Goal: Navigation & Orientation: Find specific page/section

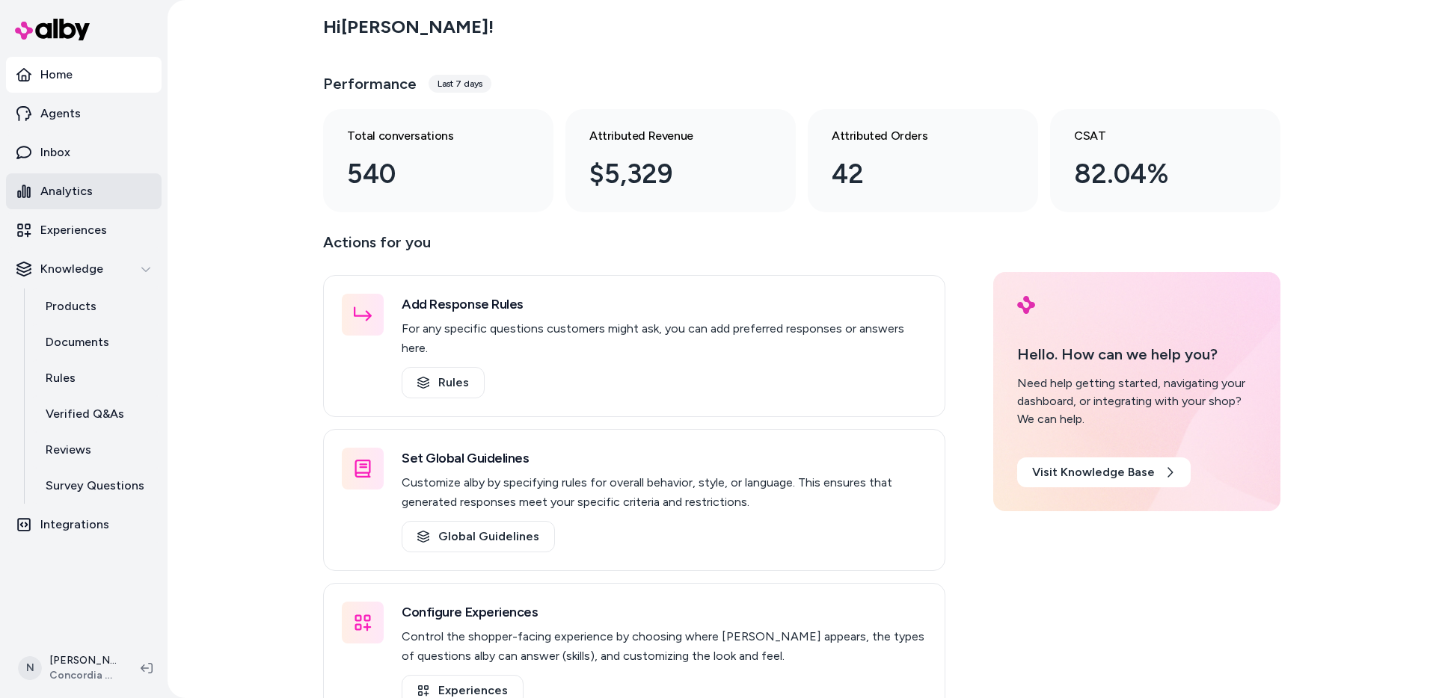
click at [69, 184] on p "Analytics" at bounding box center [66, 191] width 52 height 18
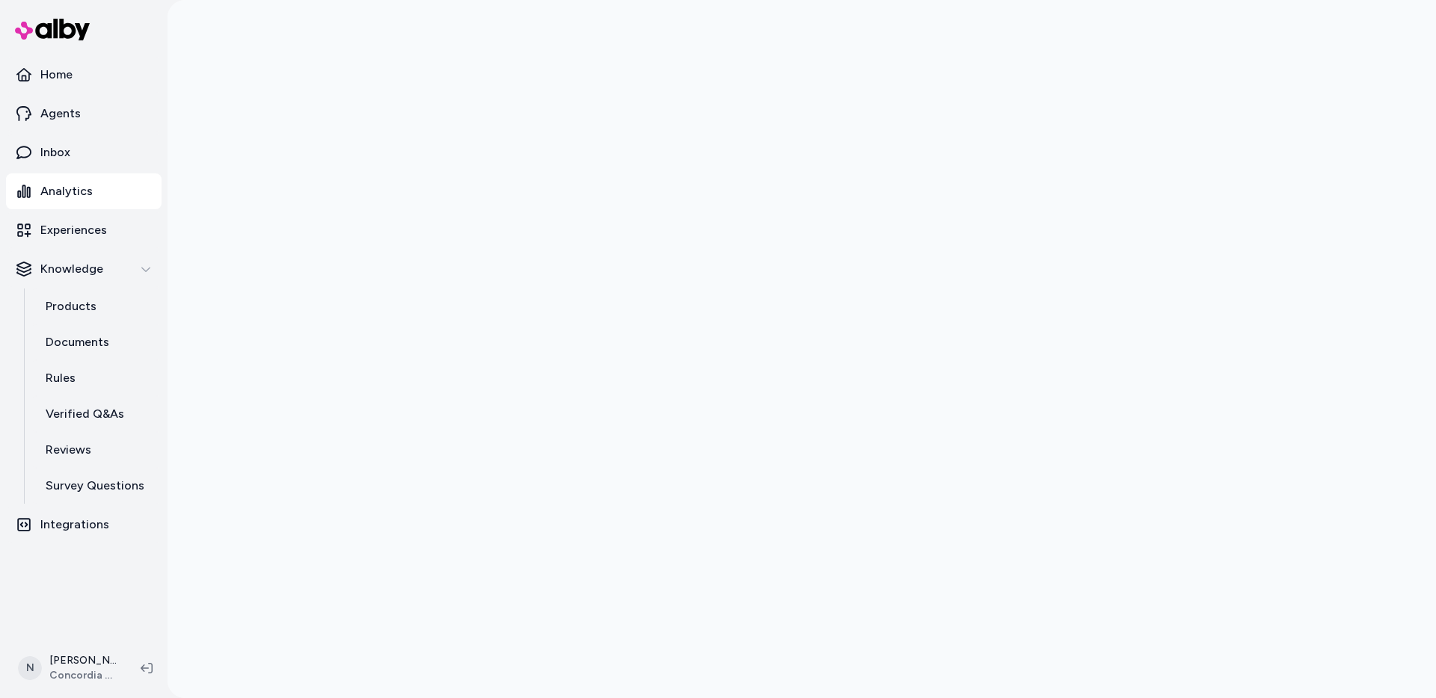
click at [111, 184] on link "Analytics" at bounding box center [84, 191] width 156 height 36
click at [115, 156] on link "Inbox" at bounding box center [84, 153] width 156 height 36
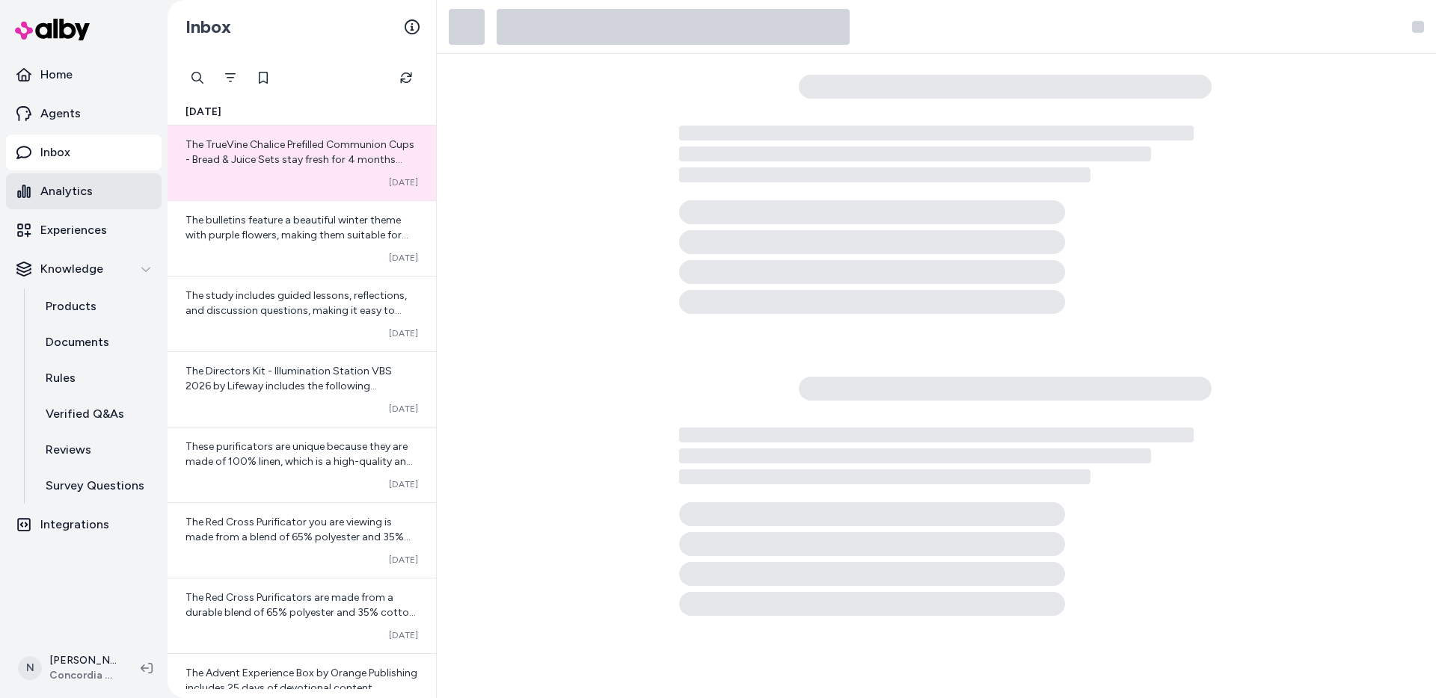
click at [78, 192] on p "Analytics" at bounding box center [66, 191] width 52 height 18
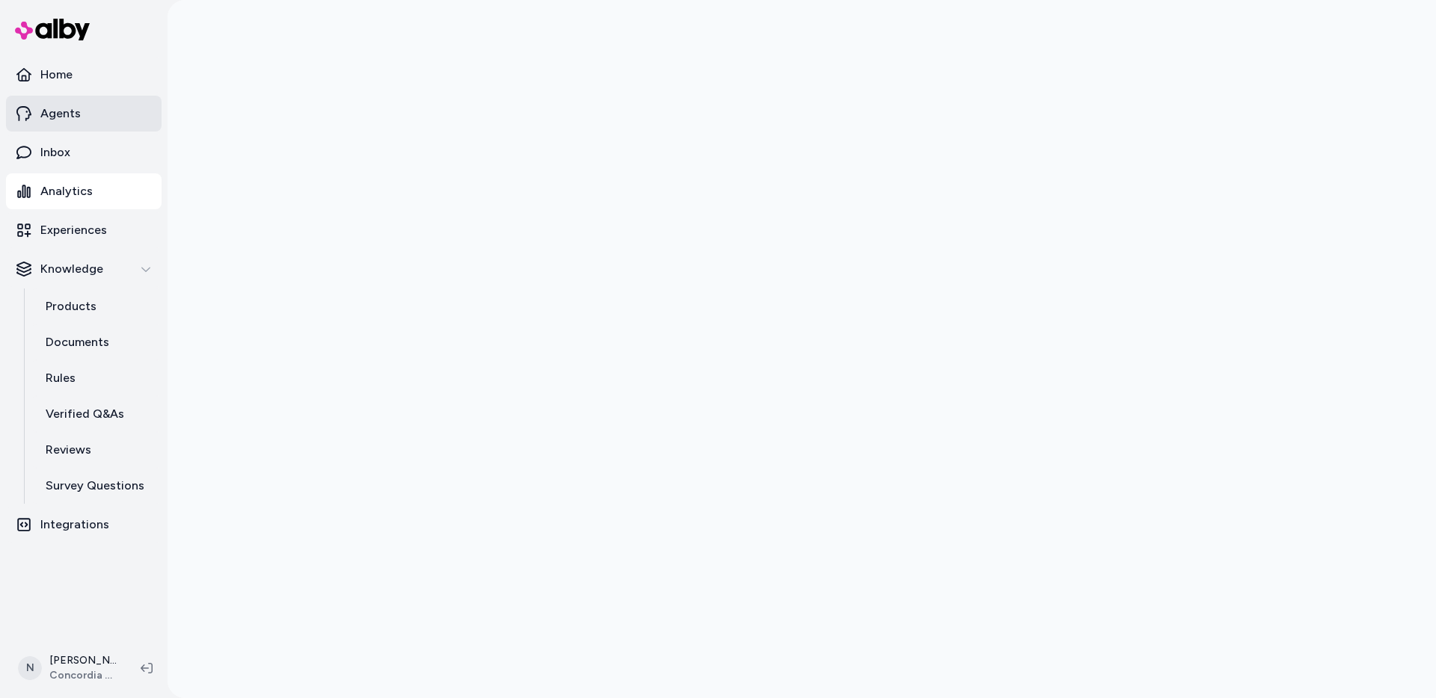
click at [83, 103] on link "Agents" at bounding box center [84, 114] width 156 height 36
click at [76, 81] on link "Home" at bounding box center [84, 75] width 156 height 36
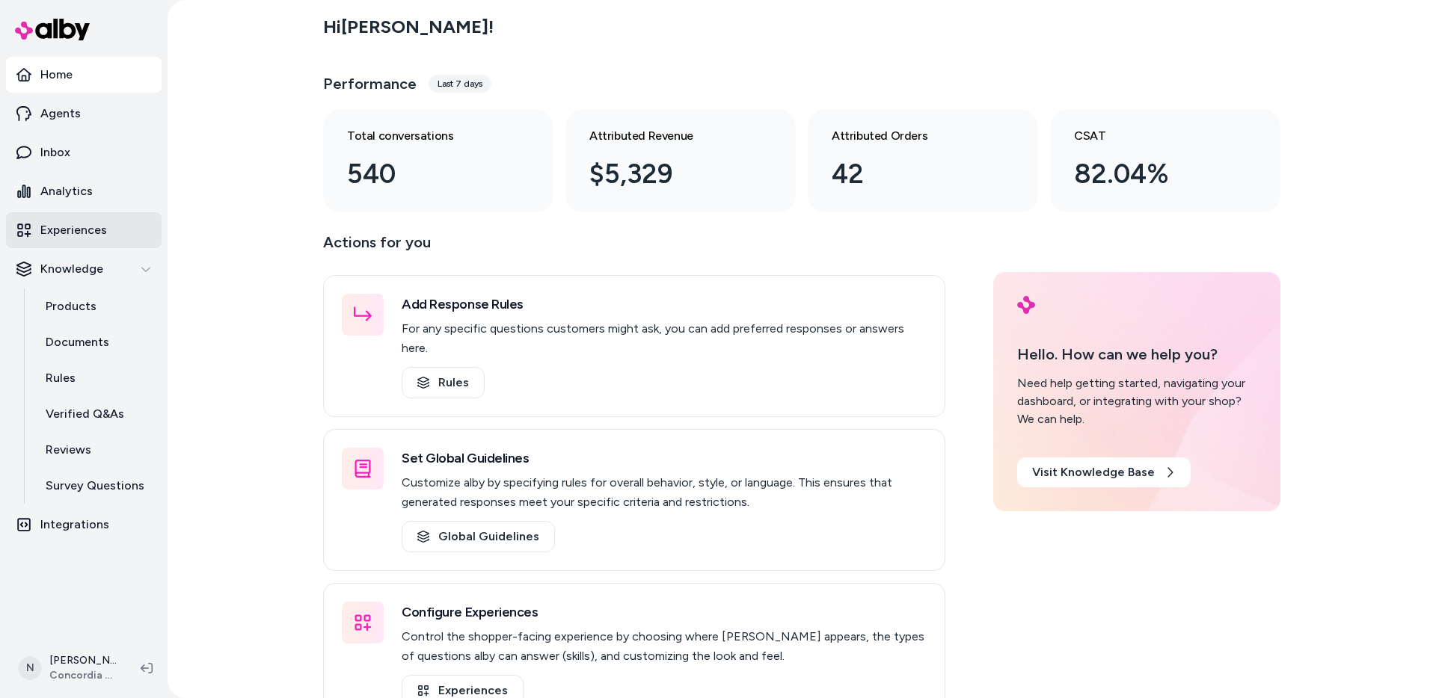
click at [98, 230] on p "Experiences" at bounding box center [73, 230] width 67 height 18
click at [94, 194] on link "Analytics" at bounding box center [84, 191] width 156 height 36
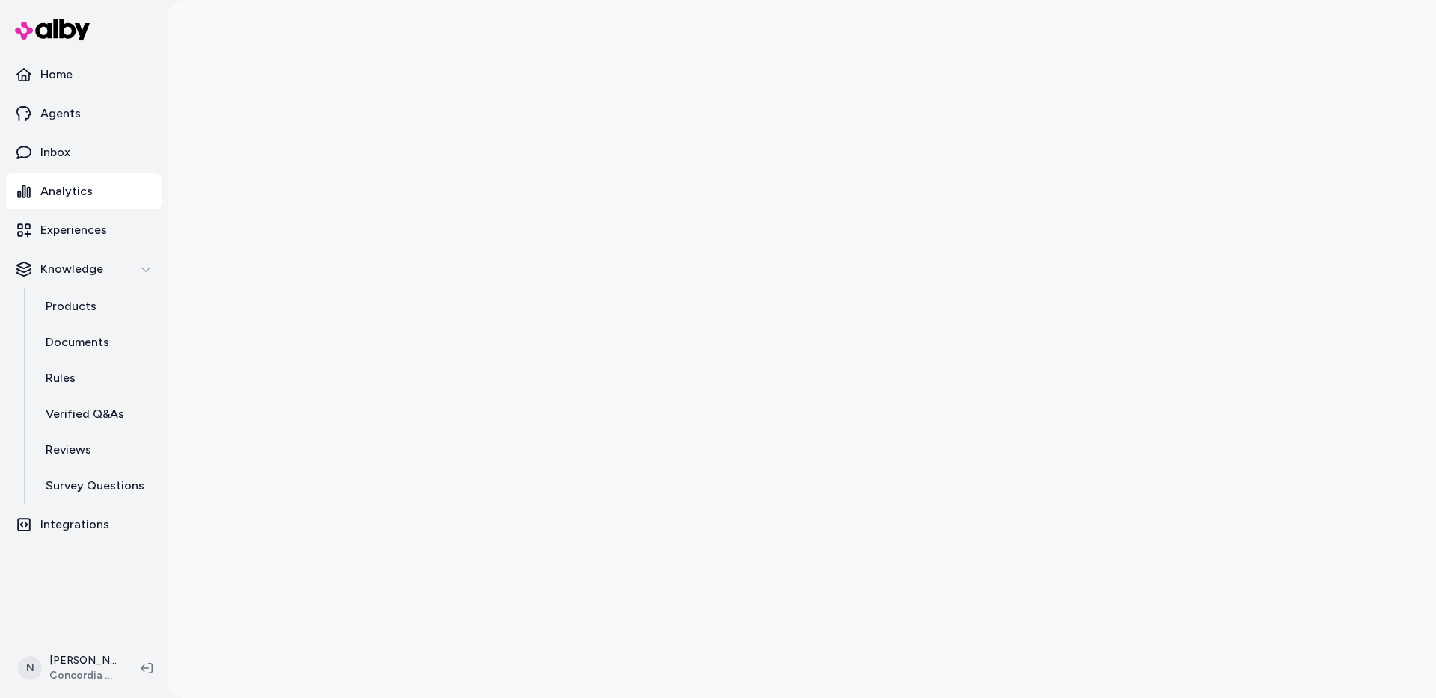
click at [118, 49] on div at bounding box center [95, 30] width 179 height 54
